Goal: Find specific fact: Find specific fact

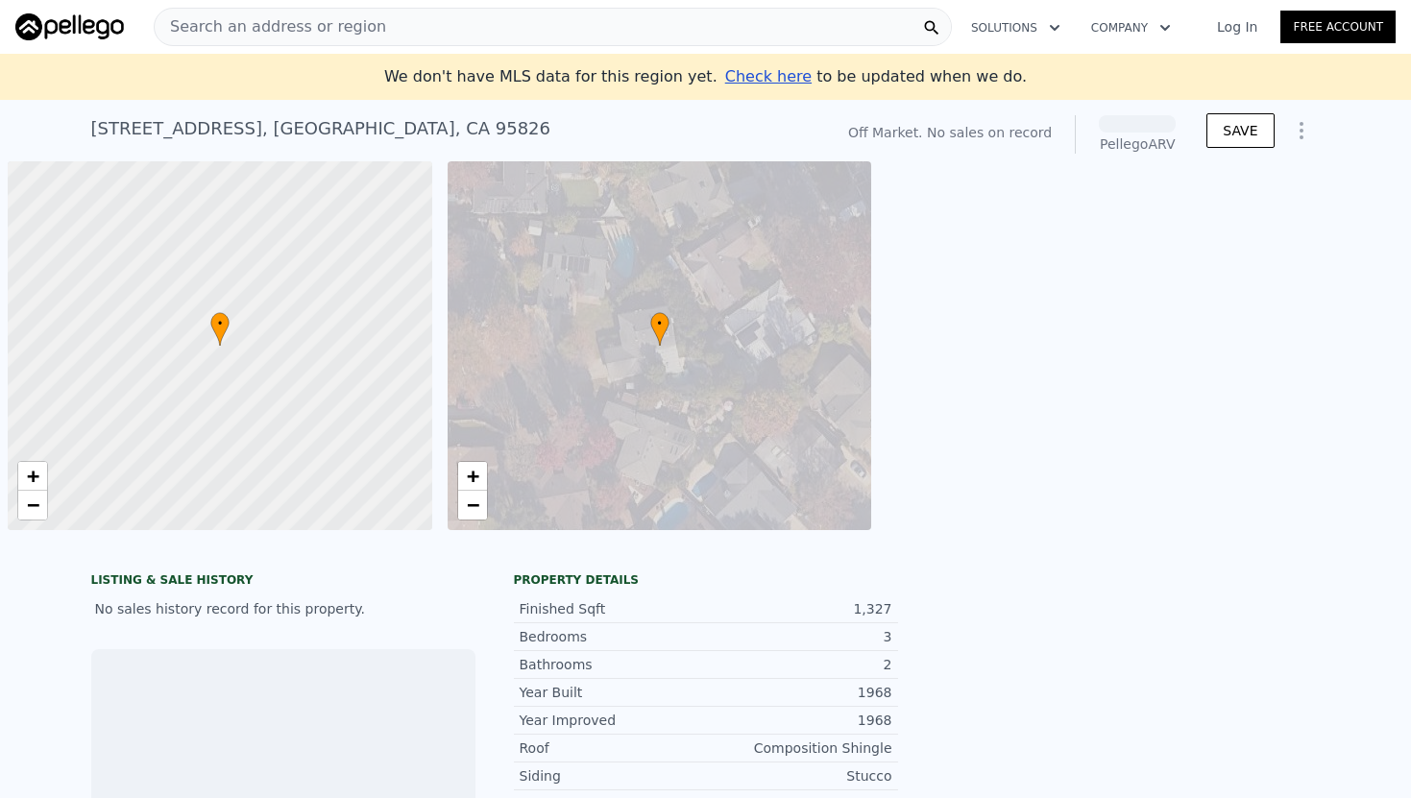
scroll to position [0, 8]
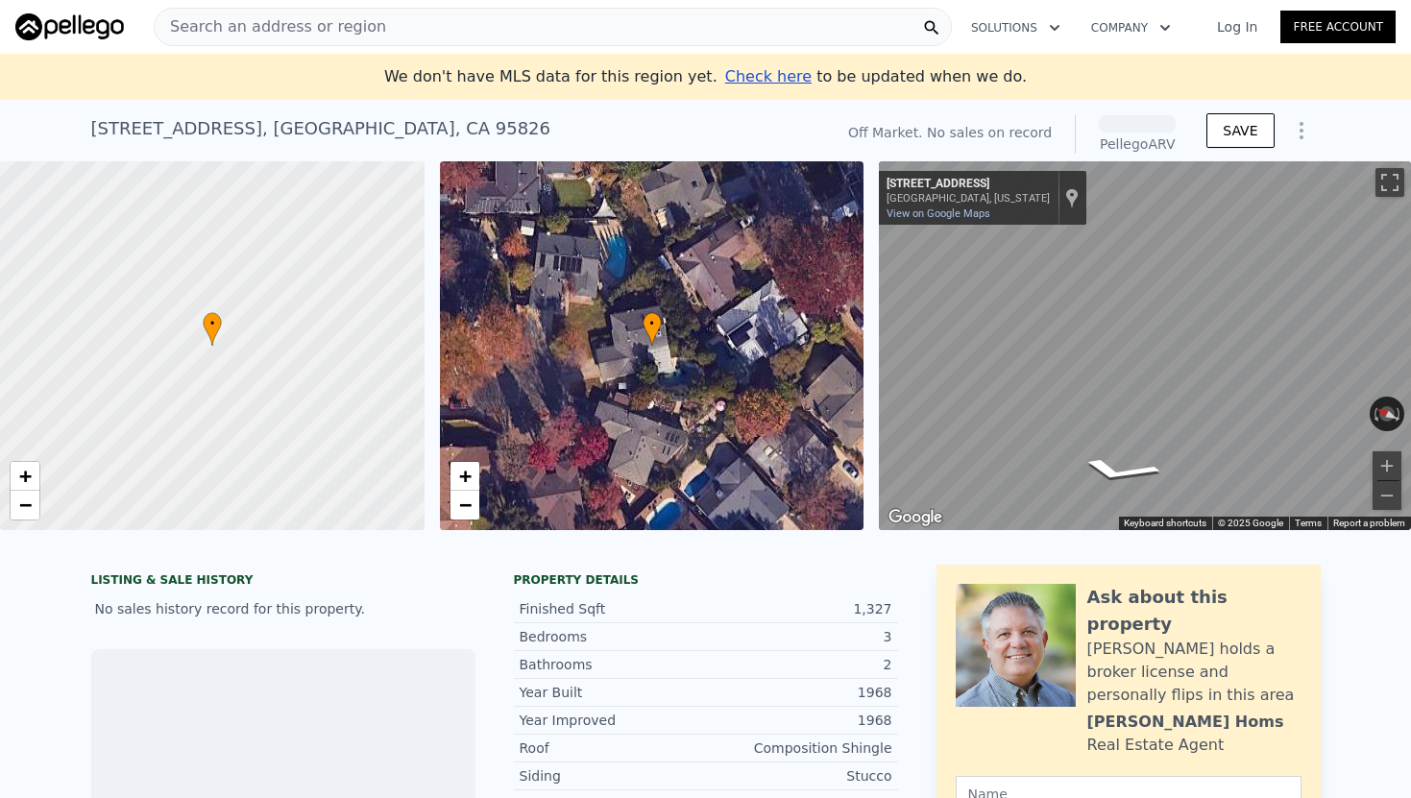
click at [469, 15] on div "Search an address or region" at bounding box center [553, 27] width 798 height 38
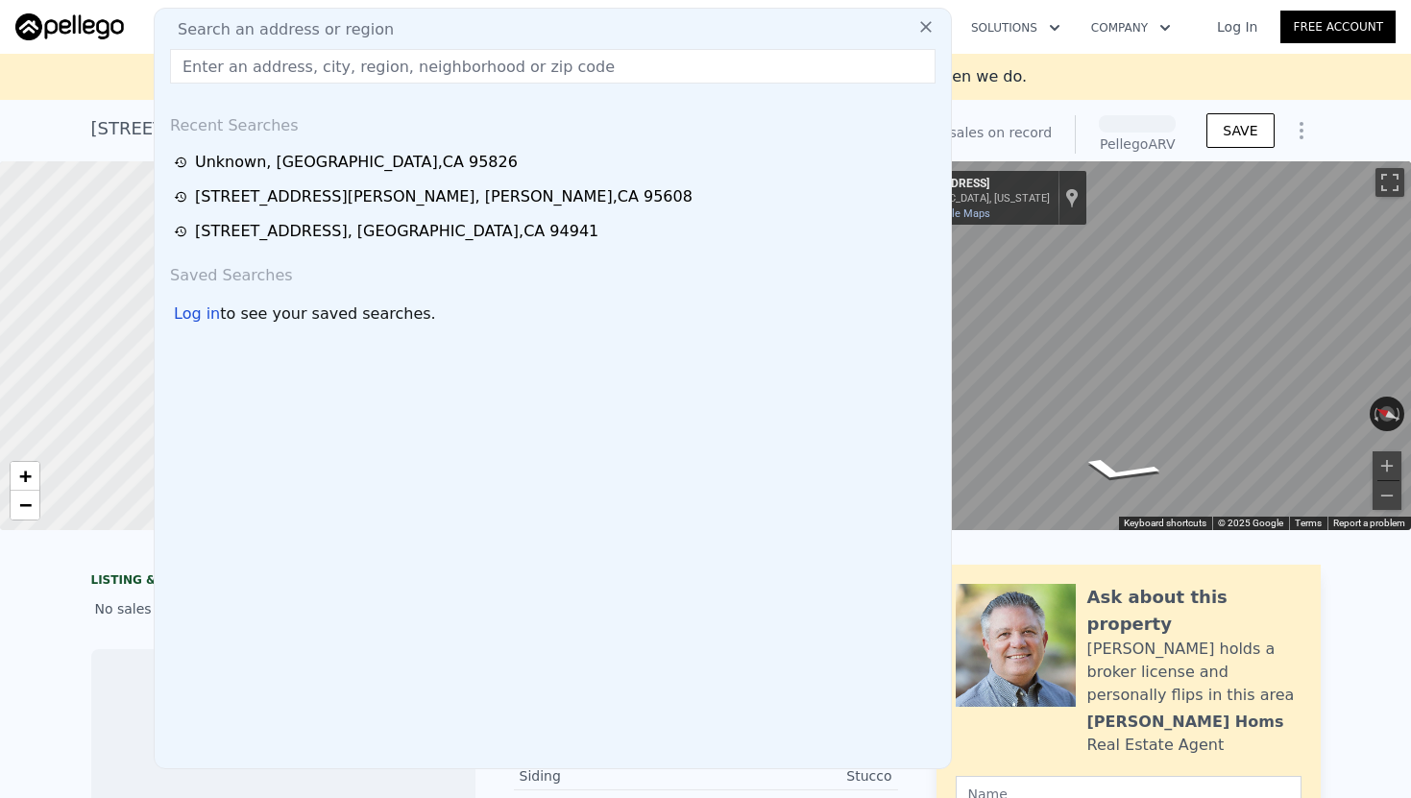
type input "[STREET_ADDRESS]"
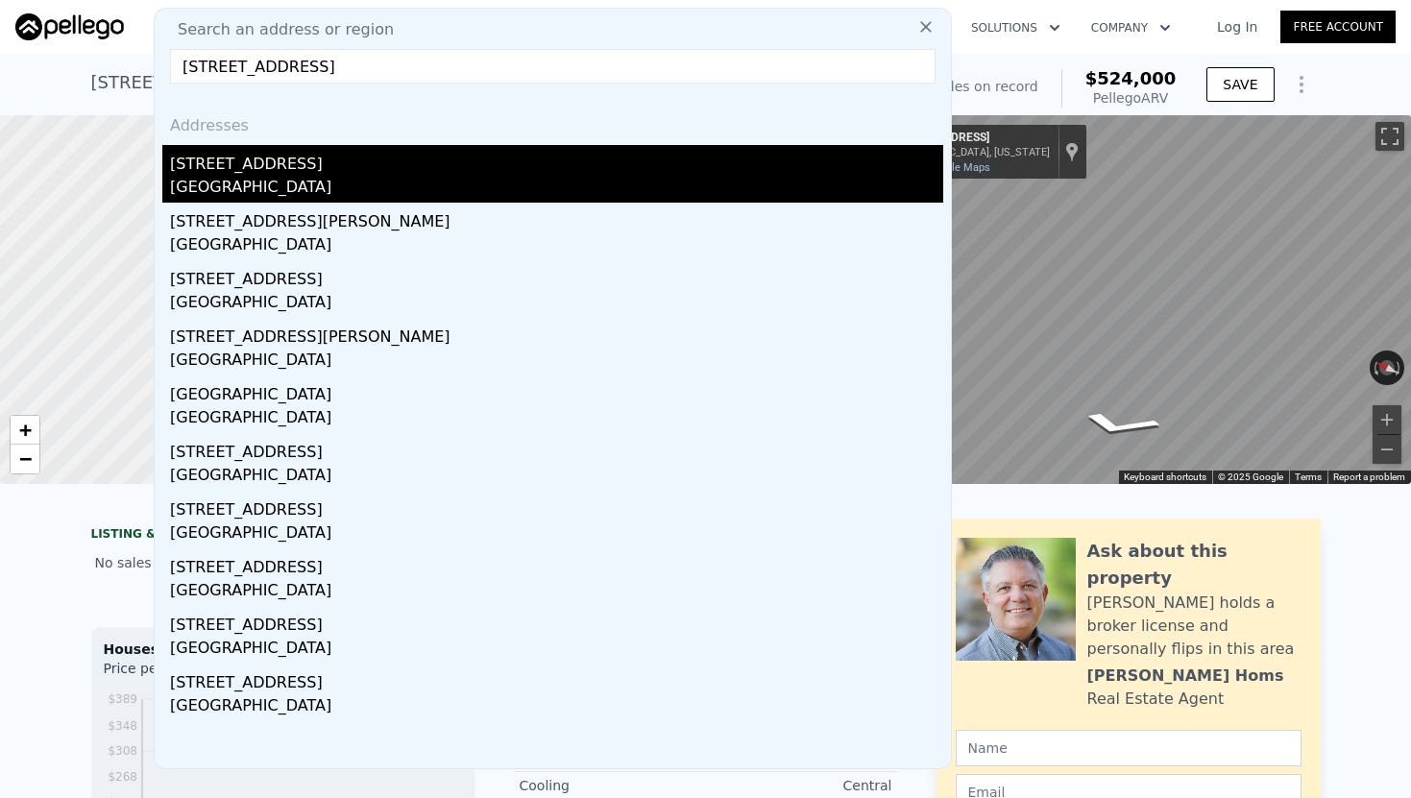
click at [386, 172] on div "[STREET_ADDRESS]" at bounding box center [556, 160] width 773 height 31
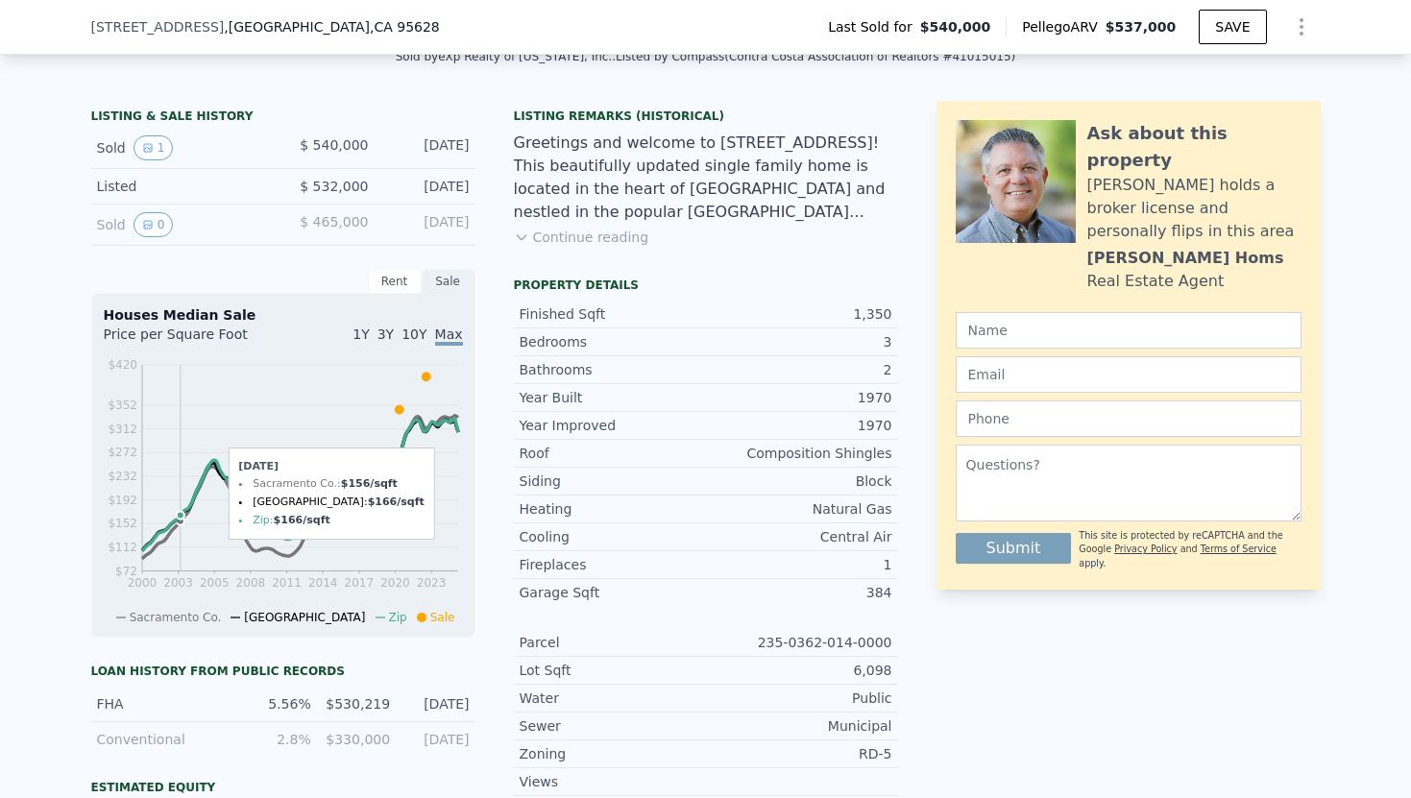
scroll to position [396, 0]
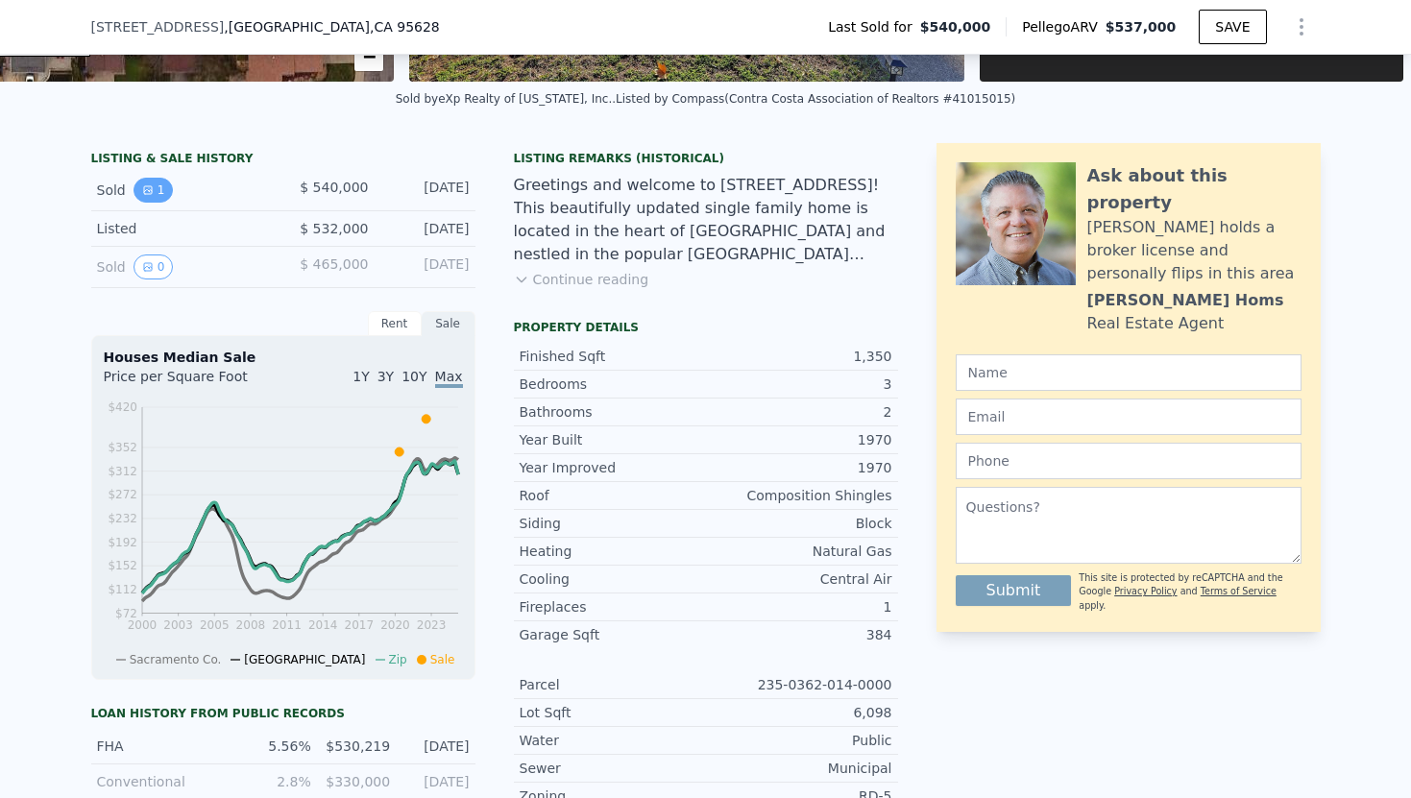
click at [153, 190] on button "1" at bounding box center [154, 190] width 40 height 25
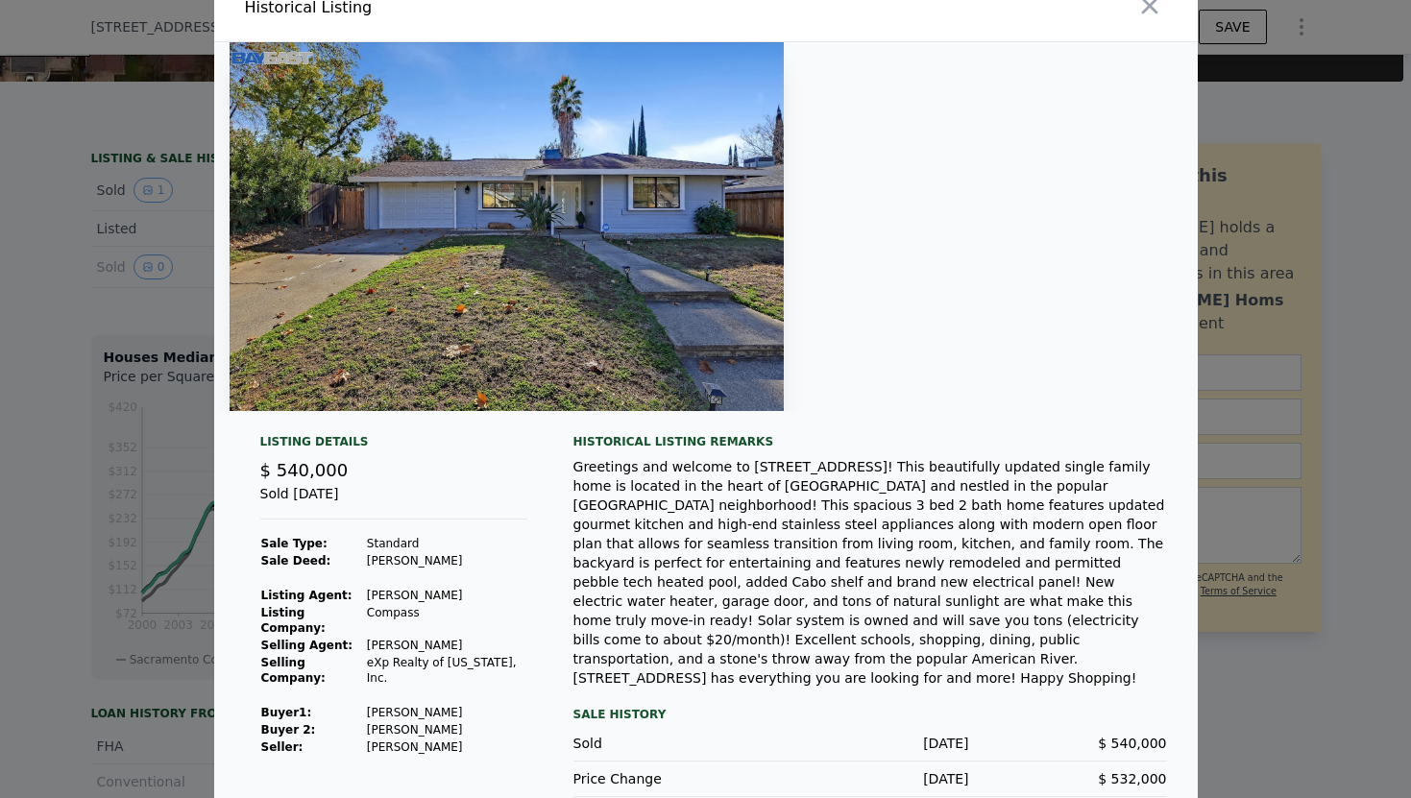
scroll to position [37, 0]
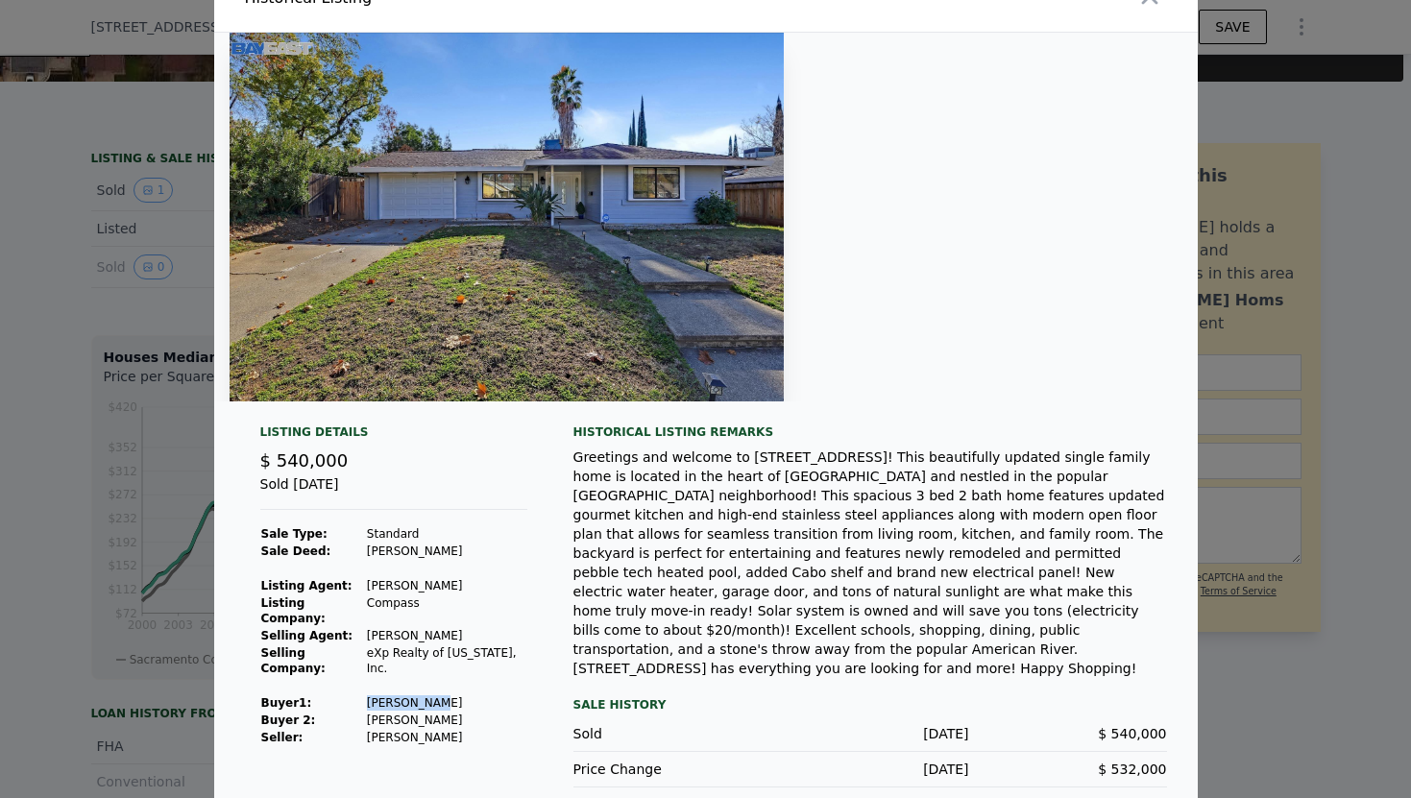
drag, startPoint x: 444, startPoint y: 674, endPoint x: 370, endPoint y: 674, distance: 74.0
click at [370, 695] on td "[PERSON_NAME]" at bounding box center [446, 703] width 161 height 17
copy td "[PERSON_NAME]"
drag, startPoint x: 465, startPoint y: 695, endPoint x: 360, endPoint y: 694, distance: 104.7
click at [360, 712] on tr "Buyer 2: [PERSON_NAME]" at bounding box center [393, 720] width 267 height 17
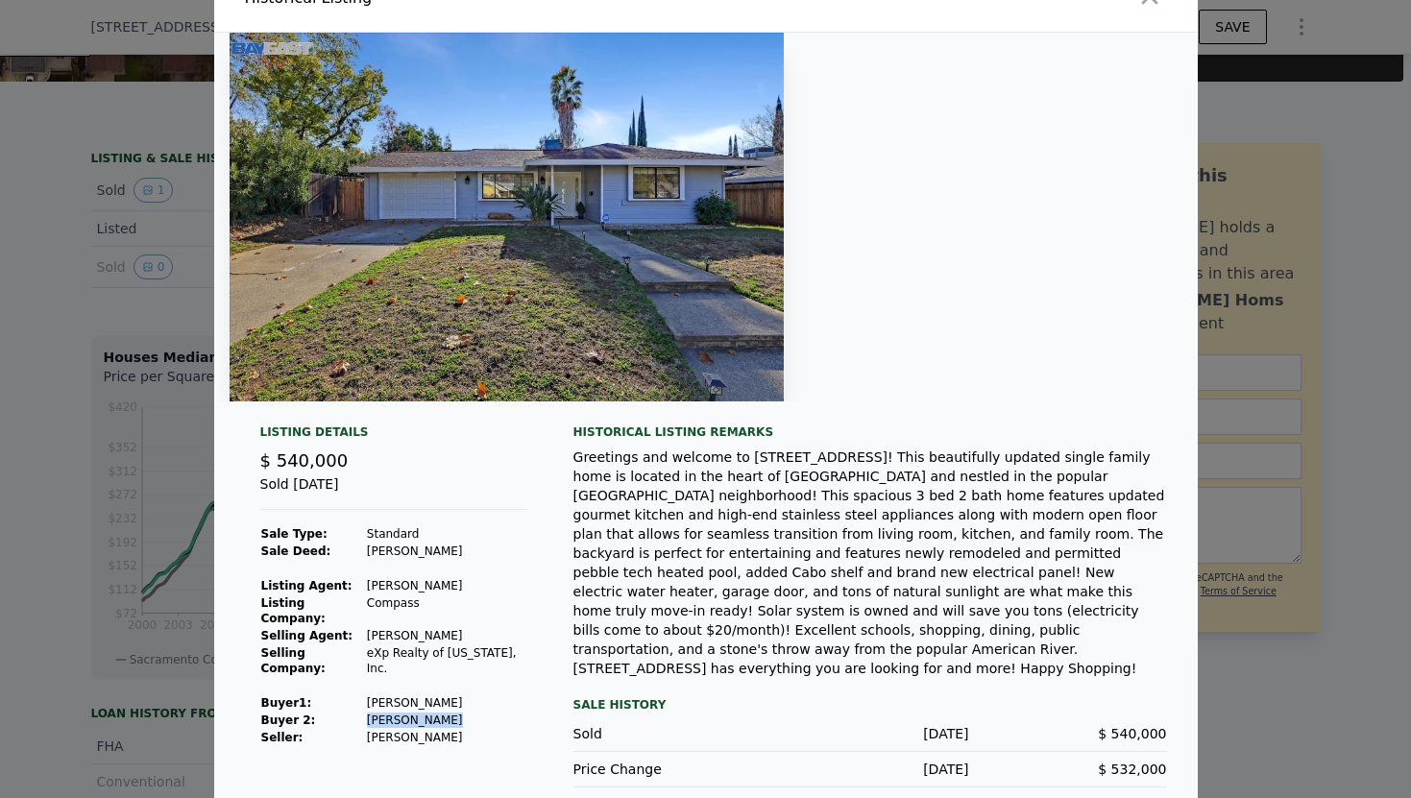
copy tr "[PERSON_NAME]"
click at [643, 314] on img at bounding box center [507, 217] width 554 height 369
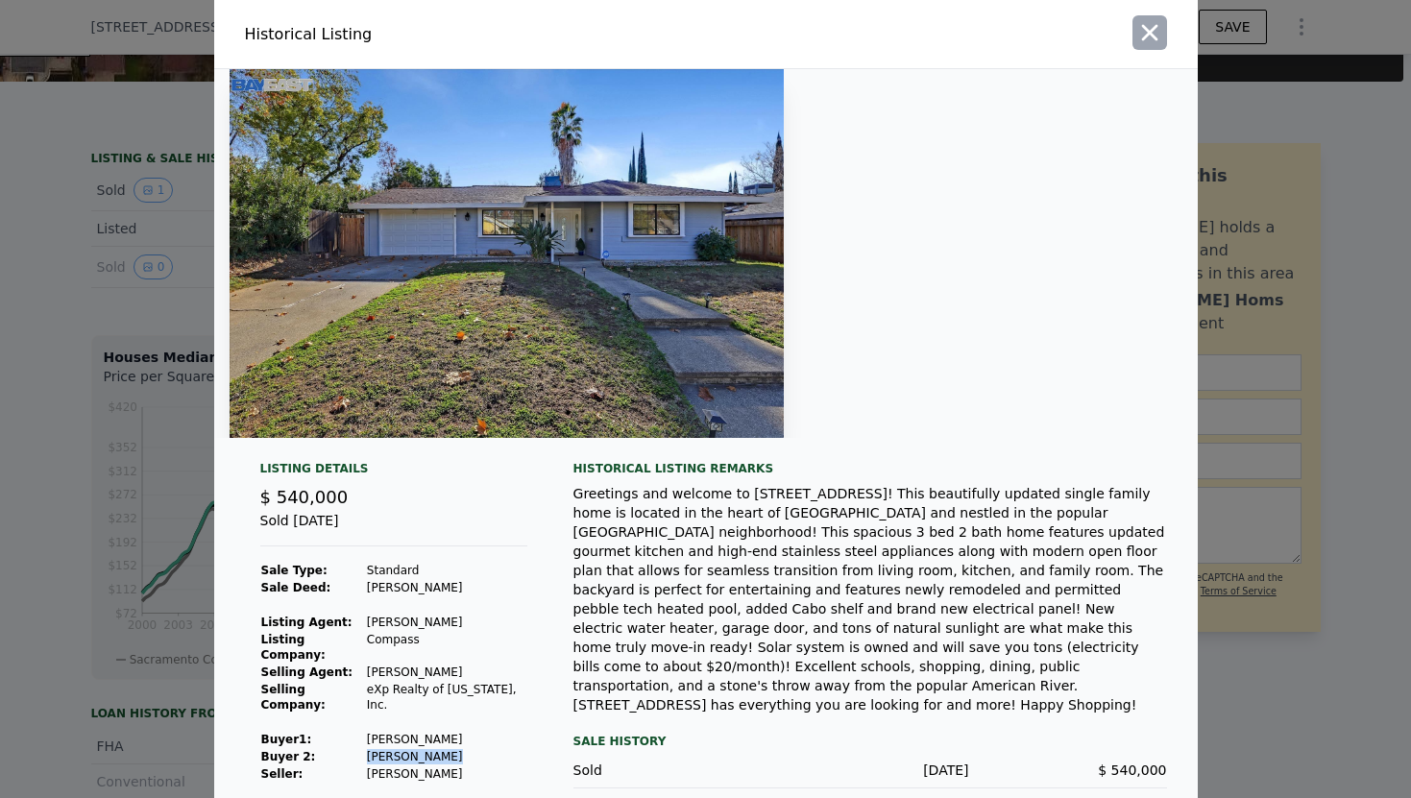
click at [1147, 36] on icon "button" at bounding box center [1149, 33] width 16 height 16
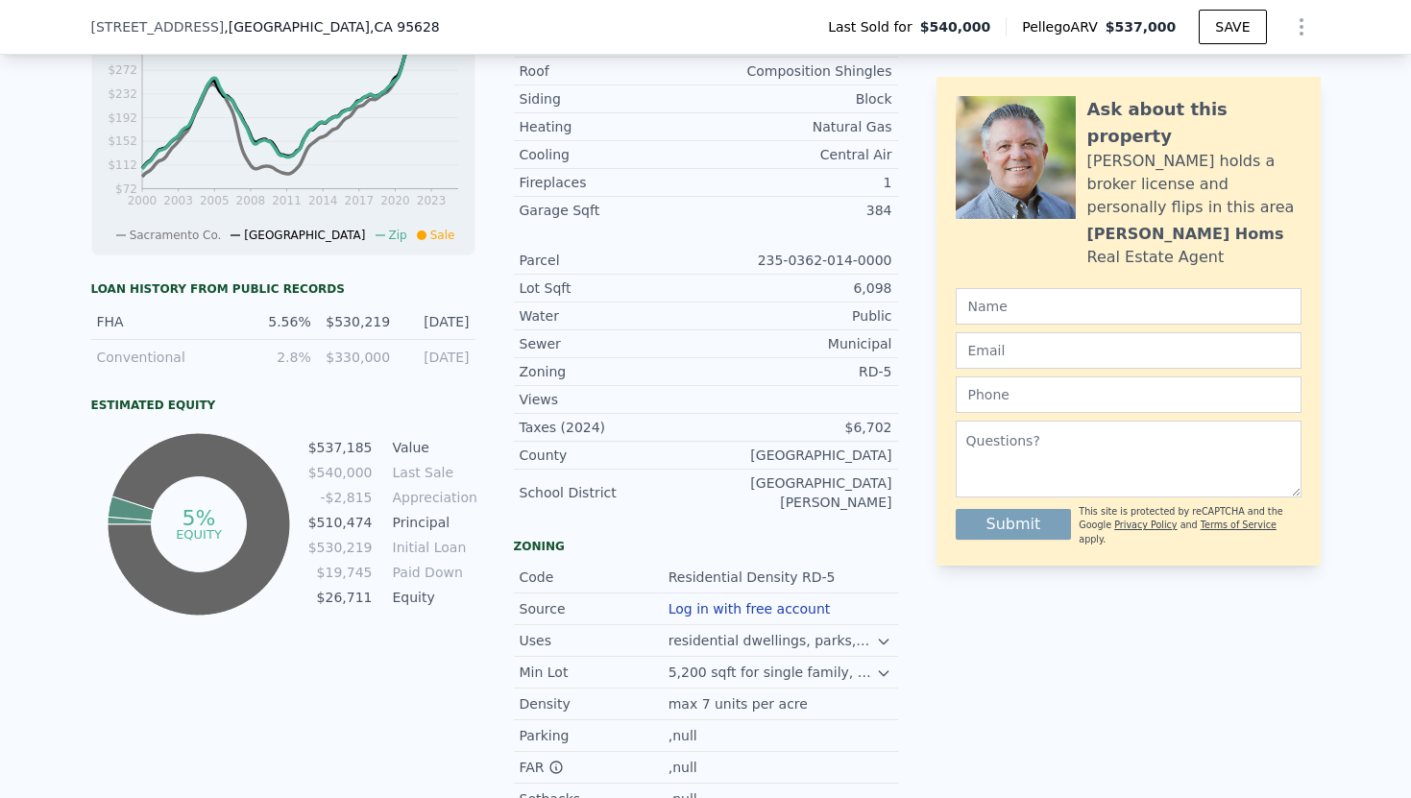
scroll to position [823, 0]
